Goal: Communication & Community: Ask a question

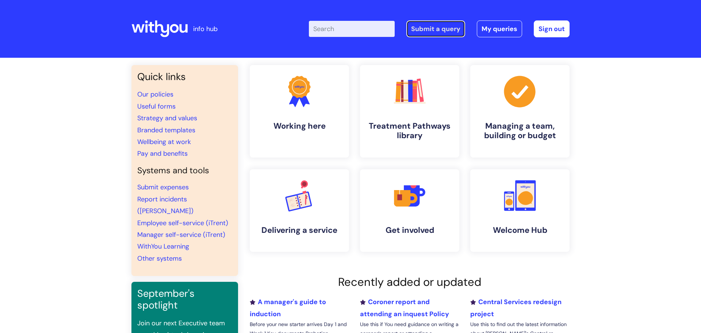
click at [417, 29] on link "Submit a query" at bounding box center [435, 28] width 59 height 17
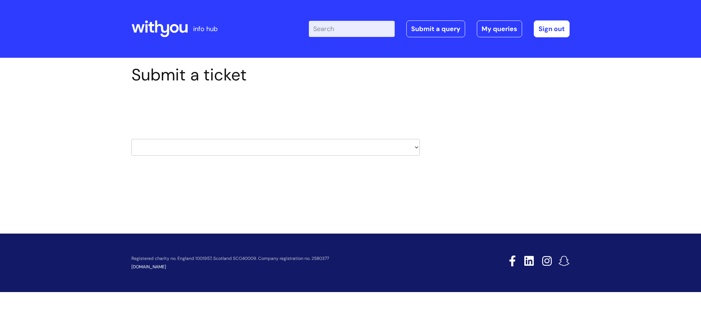
click at [269, 151] on select "HR / People IT and Support Clinical Drug Alerts Finance Accounts Data Support T…" at bounding box center [275, 147] width 288 height 17
select select "hr_/_people"
click at [131, 139] on select "HR / People IT and Support Clinical Drug Alerts Finance Accounts Data Support T…" at bounding box center [275, 147] width 288 height 17
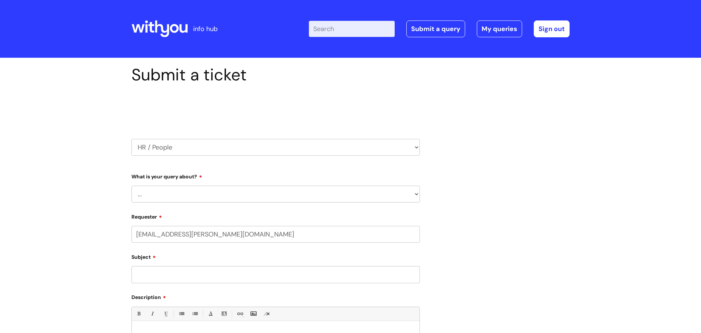
select select "80004286575"
click at [224, 199] on select "... Absence Query Holiday Query Employee change request General HR Query iTrent…" at bounding box center [275, 193] width 288 height 17
select select "Holiday Query"
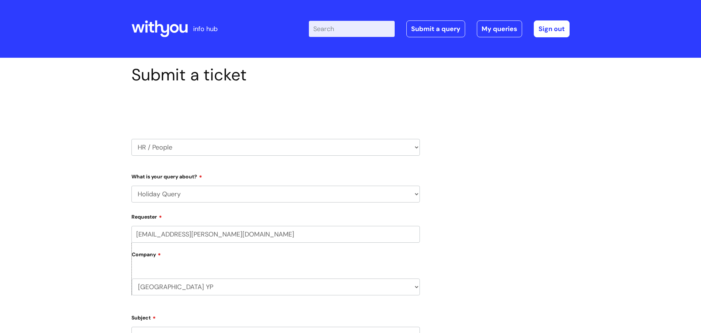
click at [131, 185] on select "... Absence Query Holiday Query Employee change request General HR Query iTrent…" at bounding box center [275, 193] width 288 height 17
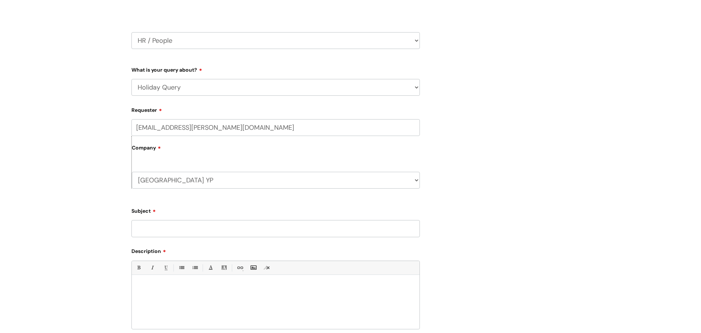
scroll to position [119, 0]
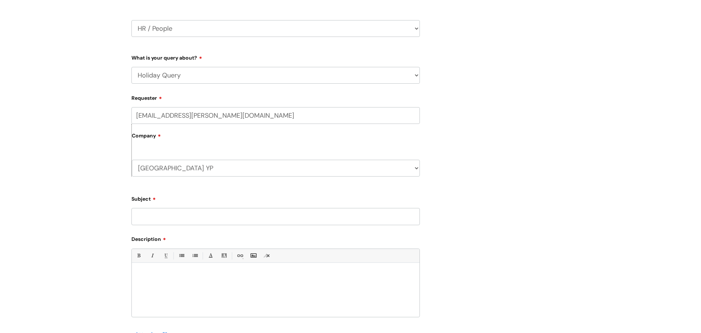
click at [197, 213] on input "Subject" at bounding box center [275, 216] width 288 height 17
type input "Booking half a day"
click at [183, 265] on div "Bold (Ctrl-B) Italic (Ctrl-I) Underline(Ctrl-U) • Unordered List (Ctrl-Shift-7)…" at bounding box center [275, 282] width 288 height 69
click at [175, 272] on p at bounding box center [275, 275] width 277 height 7
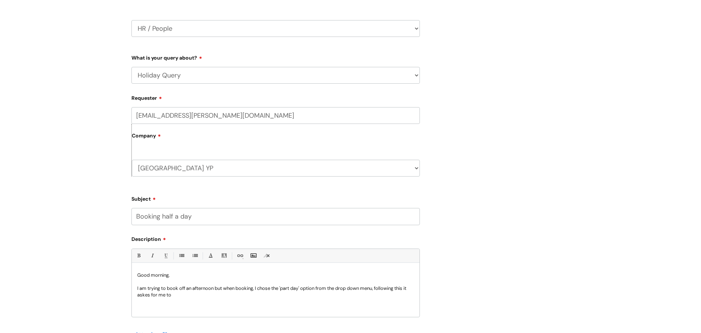
click at [146, 295] on p "I am trying to book off an afternoon but when booking, I chose the 'part day' o…" at bounding box center [275, 291] width 277 height 13
click at [172, 297] on p "I am trying to book off an afternoon but when booking, I chose the 'part day' o…" at bounding box center [275, 291] width 277 height 13
click at [191, 300] on p "I am trying to book off an afternoon but when booking, I chose the 'part day' o…" at bounding box center [275, 294] width 277 height 20
drag, startPoint x: 237, startPoint y: 309, endPoint x: 226, endPoint y: 307, distance: 11.8
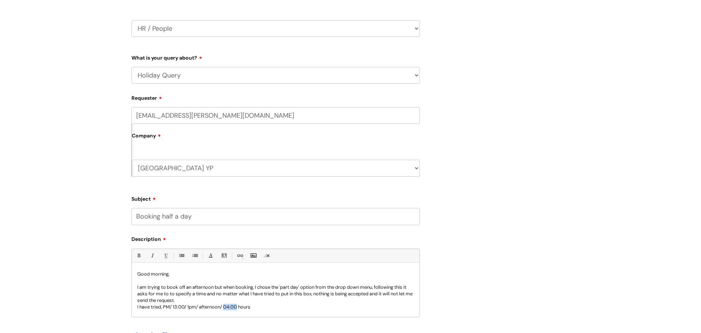
click at [226, 307] on p "I have tried, PM/ 13:00/ 1pm/ afternoon/ 04:00 hours" at bounding box center [275, 306] width 277 height 7
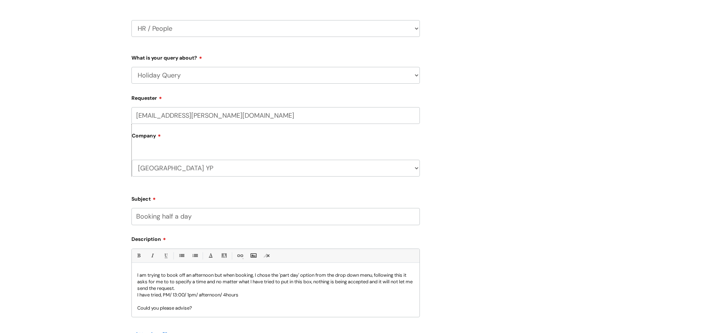
click at [220, 289] on p "I am trying to book off an afternoon but when booking, I chose the 'part day' o…" at bounding box center [275, 282] width 277 height 20
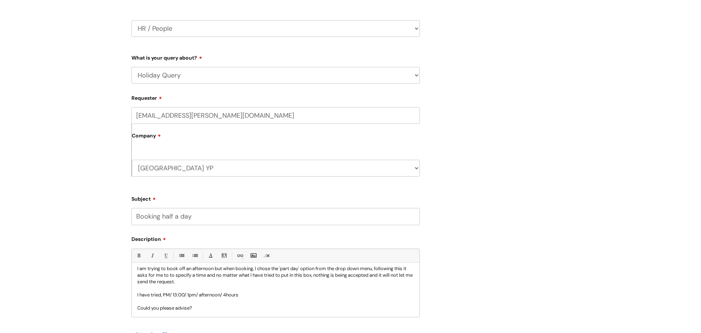
click at [201, 310] on p "Could you please advise?" at bounding box center [275, 307] width 277 height 7
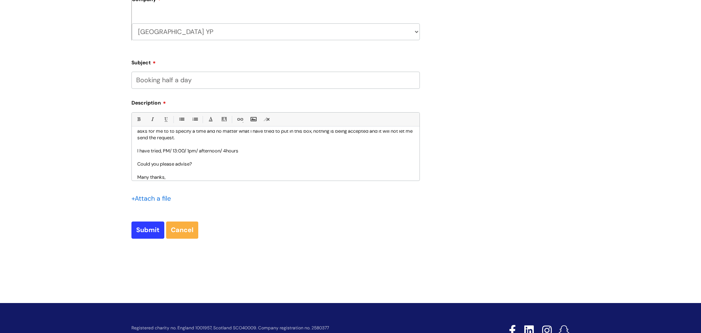
scroll to position [255, 0]
click at [151, 231] on input "Submit" at bounding box center [147, 229] width 33 height 17
type input "Please Wait..."
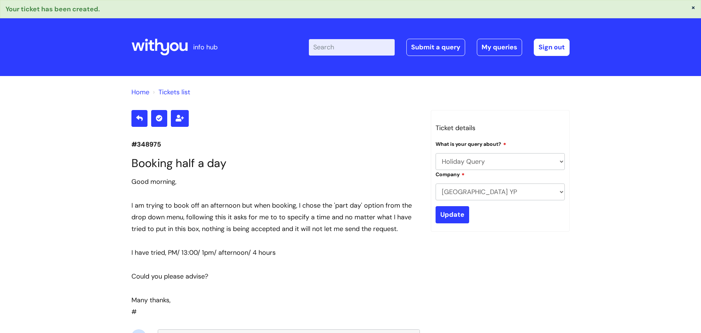
select select "Holiday Query"
